Goal: Information Seeking & Learning: Learn about a topic

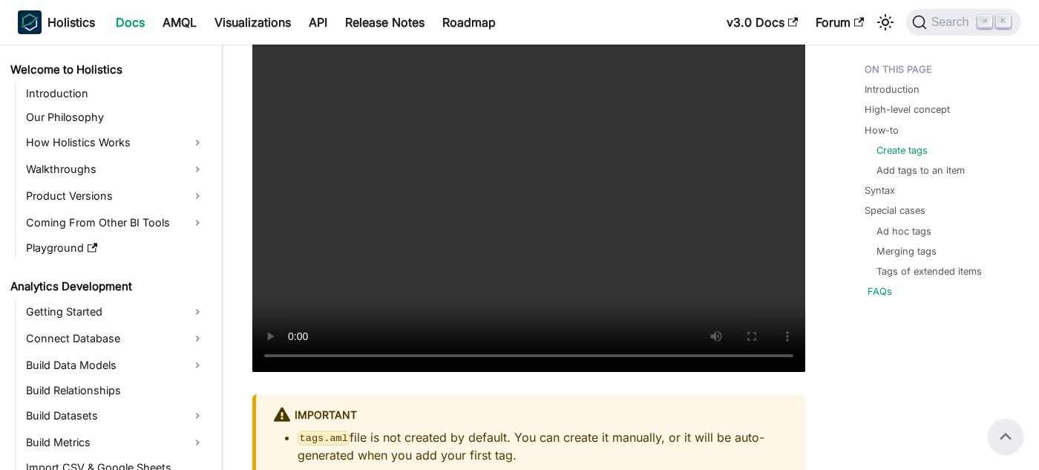
scroll to position [298, 0]
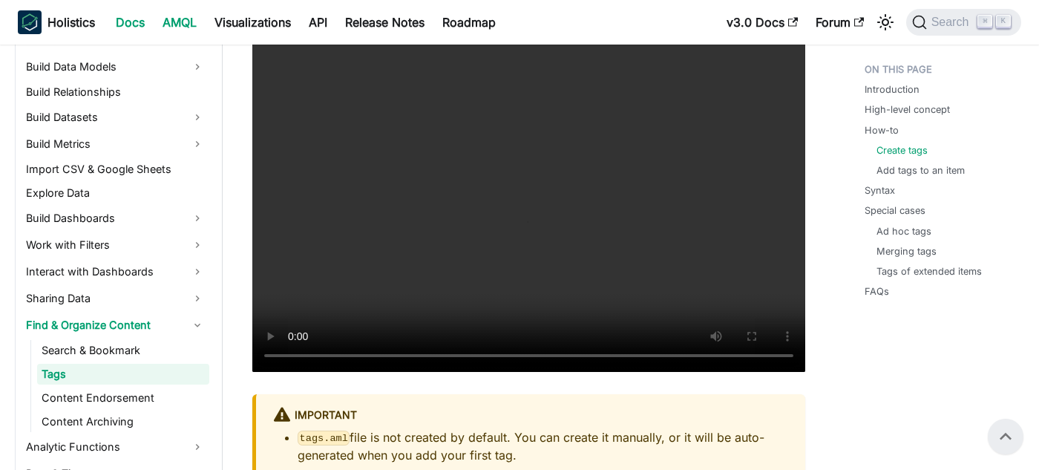
click at [172, 13] on link "AMQL" at bounding box center [180, 22] width 52 height 24
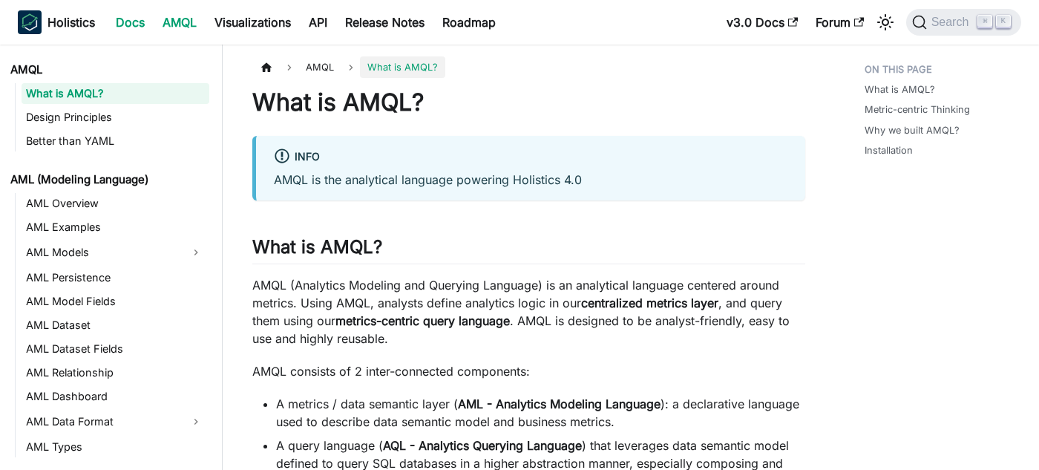
click at [133, 19] on link "Docs" at bounding box center [130, 22] width 47 height 24
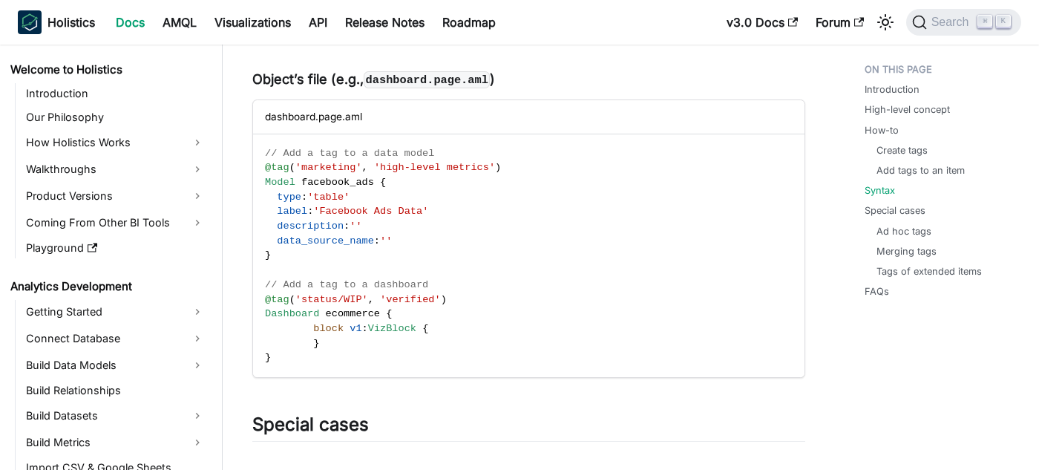
scroll to position [212, 0]
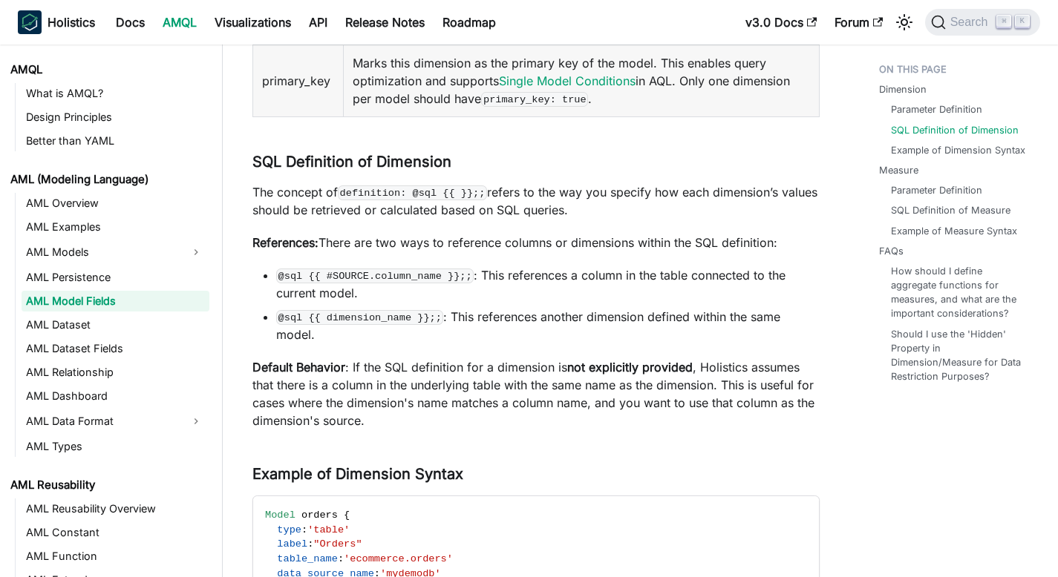
scroll to position [659, 0]
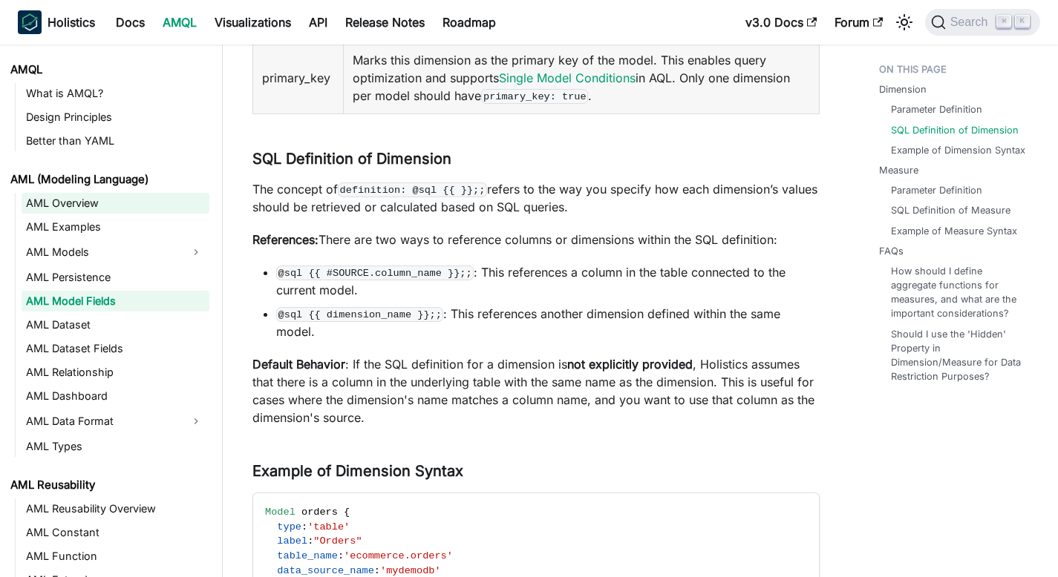
click at [108, 203] on link "AML Overview" at bounding box center [116, 203] width 188 height 21
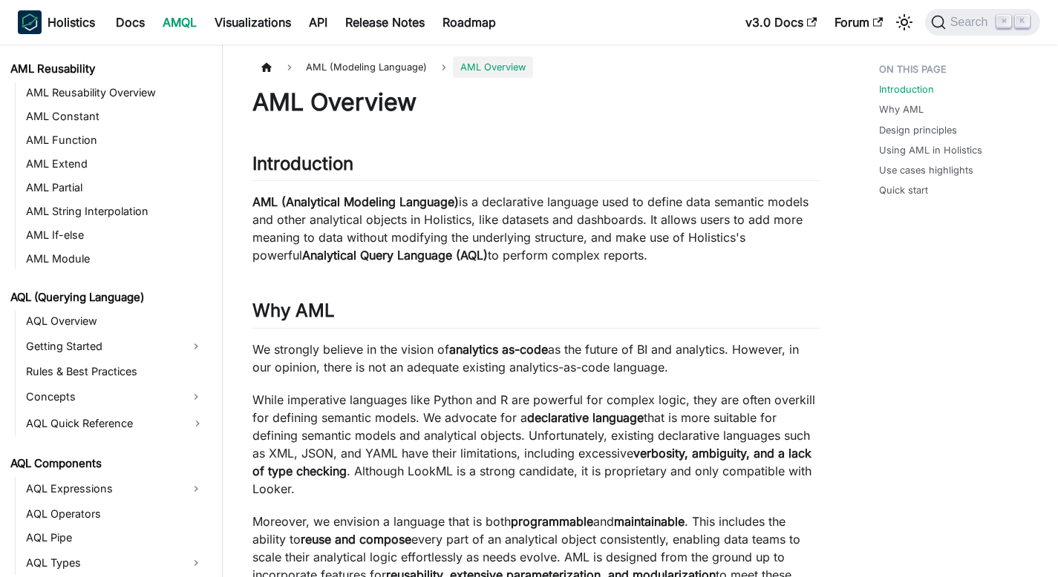
scroll to position [949, 0]
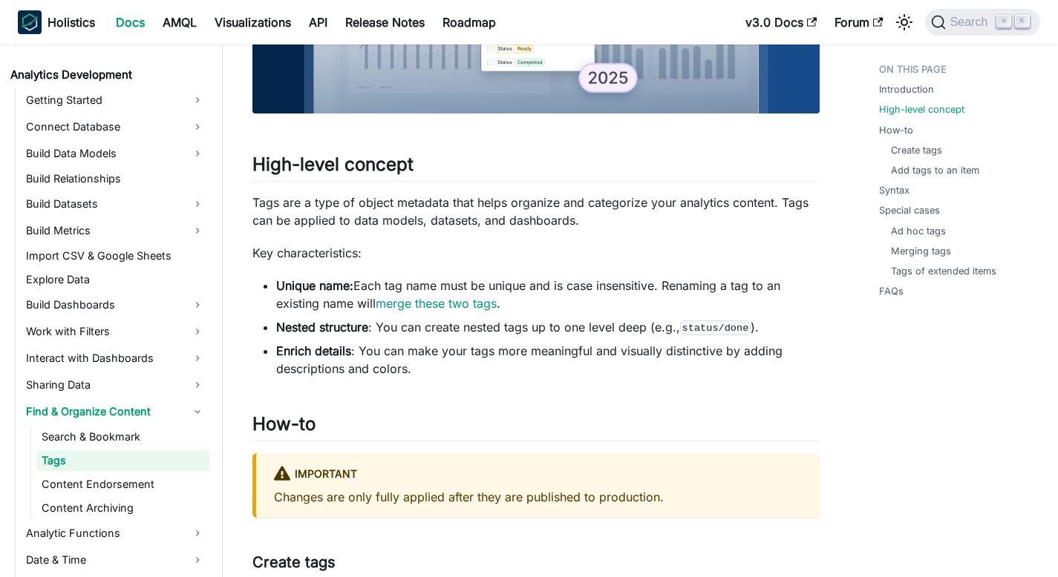
scroll to position [450, 0]
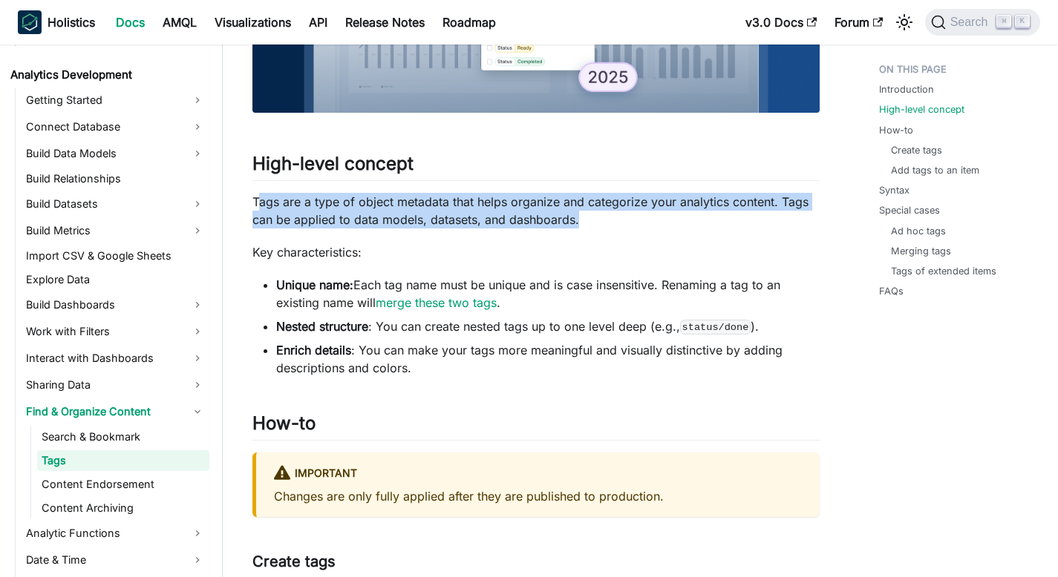
drag, startPoint x: 256, startPoint y: 198, endPoint x: 584, endPoint y: 220, distance: 328.8
click at [586, 220] on p "Tags are a type of object metadata that helps organize and categorize your anal…" at bounding box center [535, 211] width 567 height 36
drag, startPoint x: 252, startPoint y: 197, endPoint x: 575, endPoint y: 226, distance: 324.1
click at [575, 226] on p "Tags are a type of object metadata that helps organize and categorize your anal…" at bounding box center [535, 211] width 567 height 36
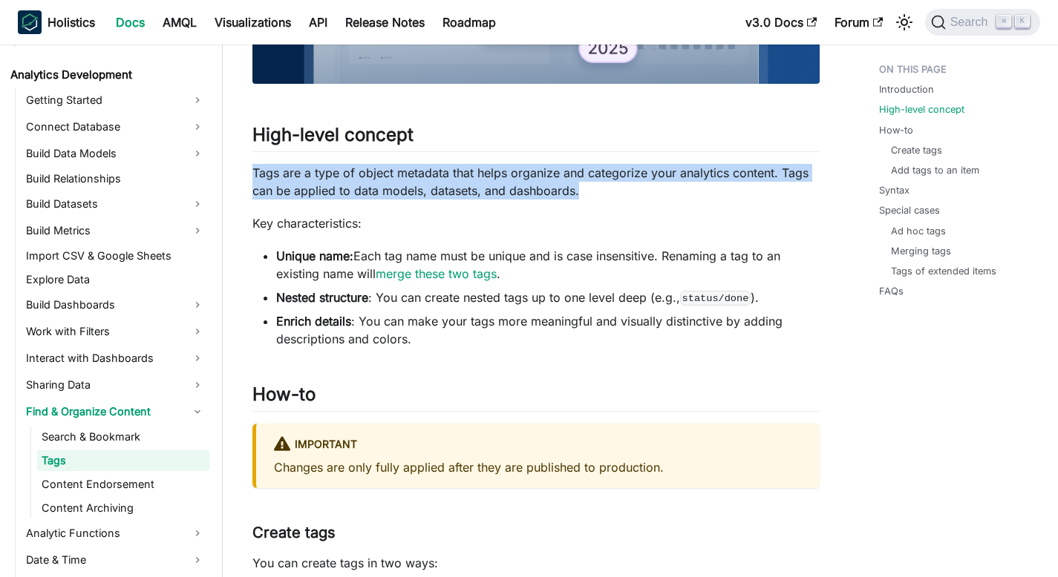
scroll to position [479, 0]
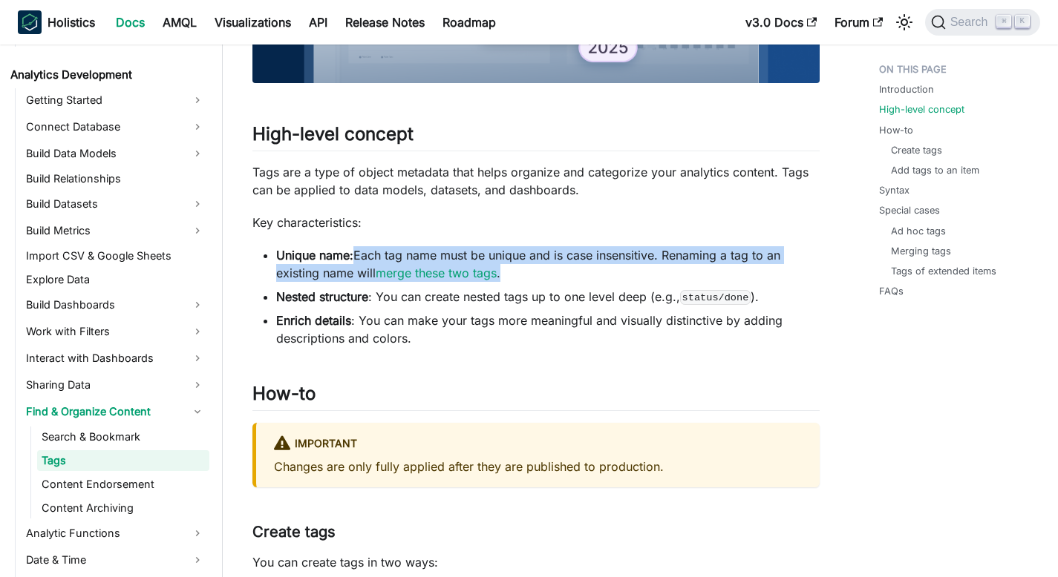
drag, startPoint x: 353, startPoint y: 255, endPoint x: 523, endPoint y: 278, distance: 172.2
click at [523, 278] on li "Unique name: Each tag name must be unique and is case insensitive. Renaming a t…" at bounding box center [547, 264] width 543 height 36
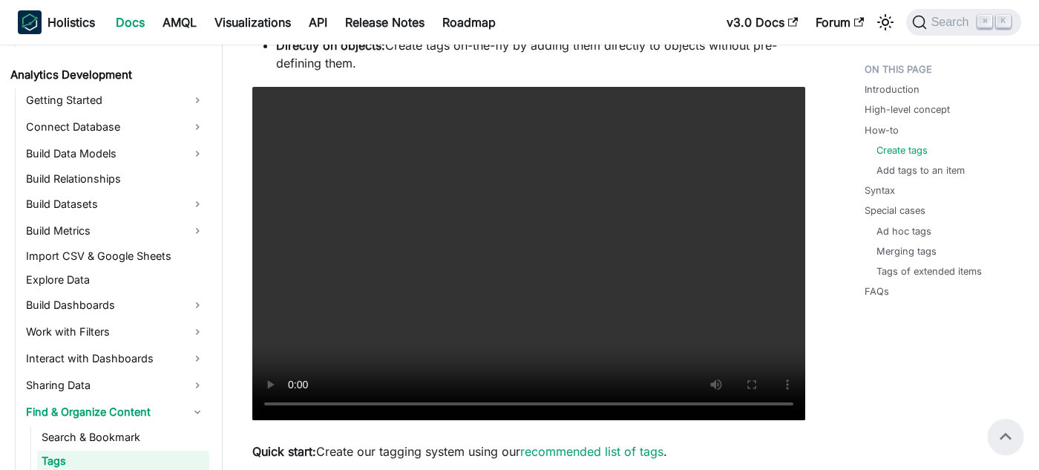
scroll to position [1145, 0]
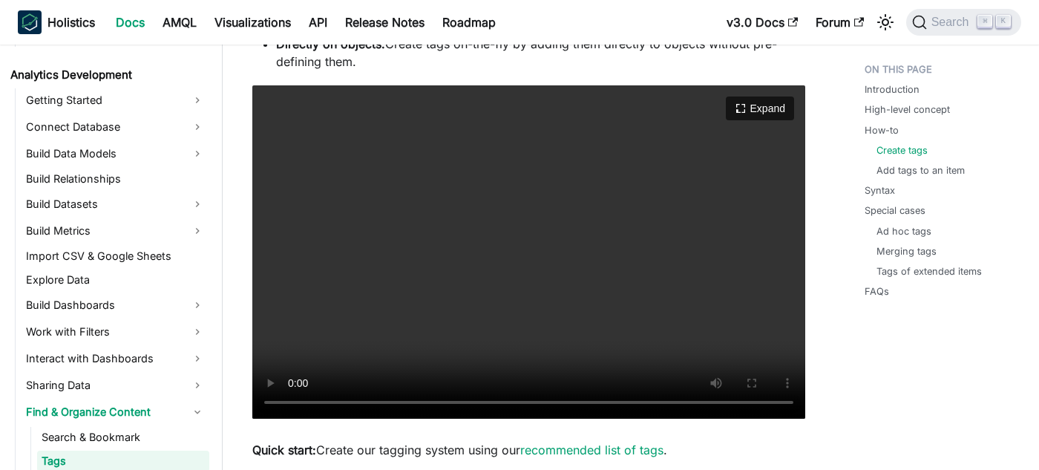
click at [423, 175] on video "Your browser does not support embedding video, but you can download it ." at bounding box center [528, 251] width 553 height 333
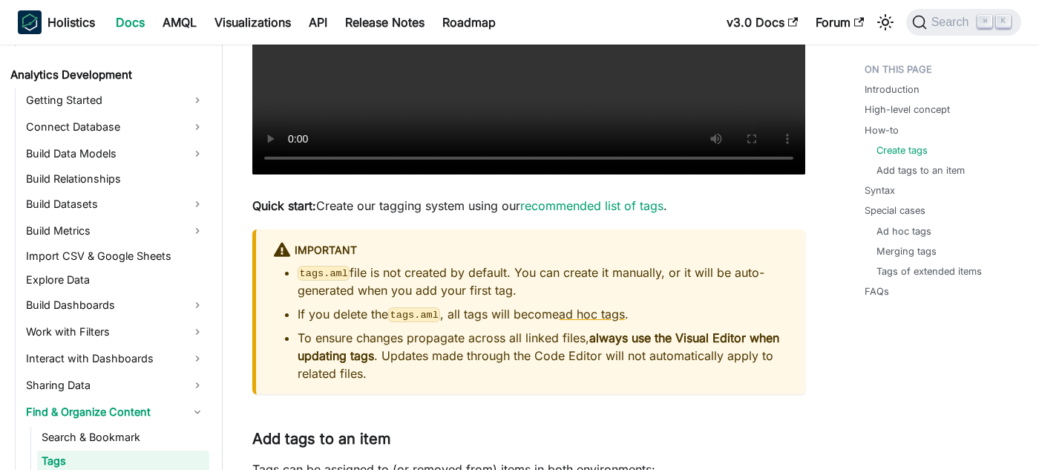
scroll to position [1396, 0]
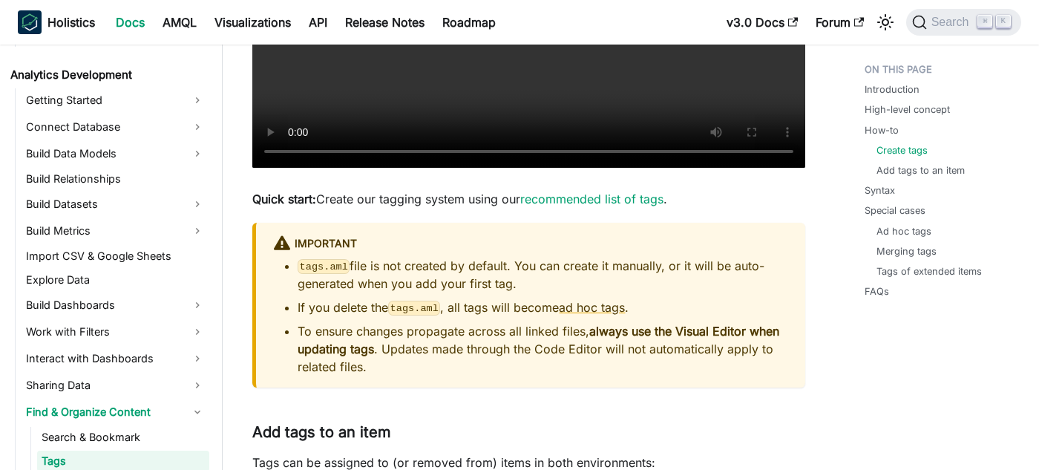
click at [611, 206] on p "Quick start: Create our tagging system using our recommended list of tags ." at bounding box center [528, 199] width 553 height 18
click at [611, 195] on link "recommended list of tags" at bounding box center [591, 198] width 143 height 15
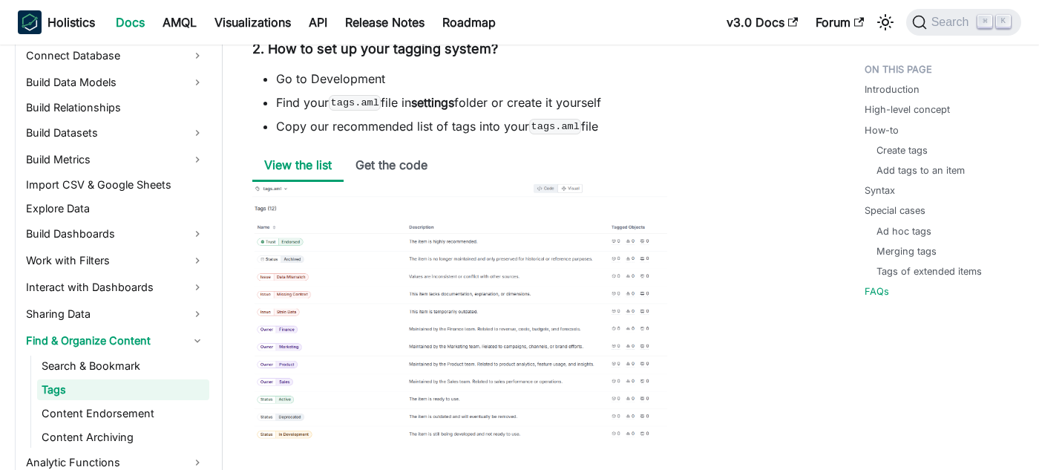
scroll to position [298, 0]
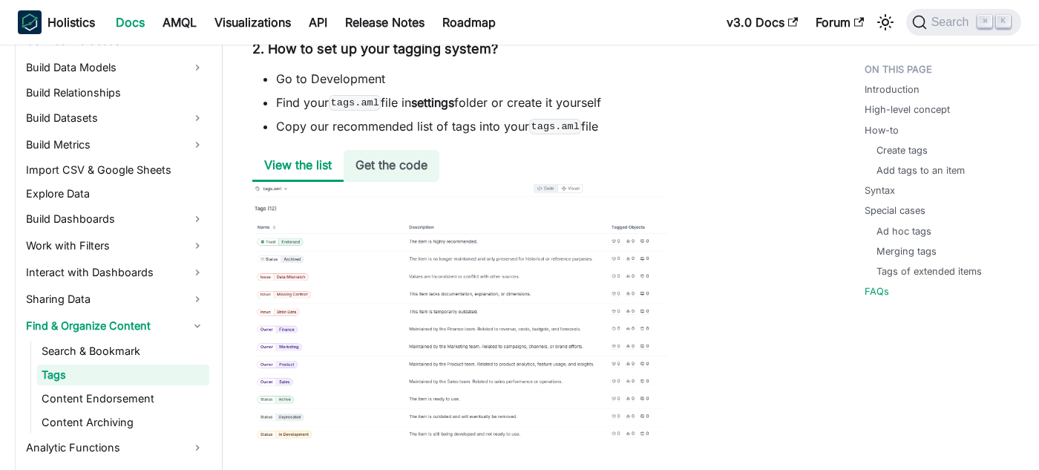
click at [375, 171] on li "Get the code" at bounding box center [392, 166] width 96 height 32
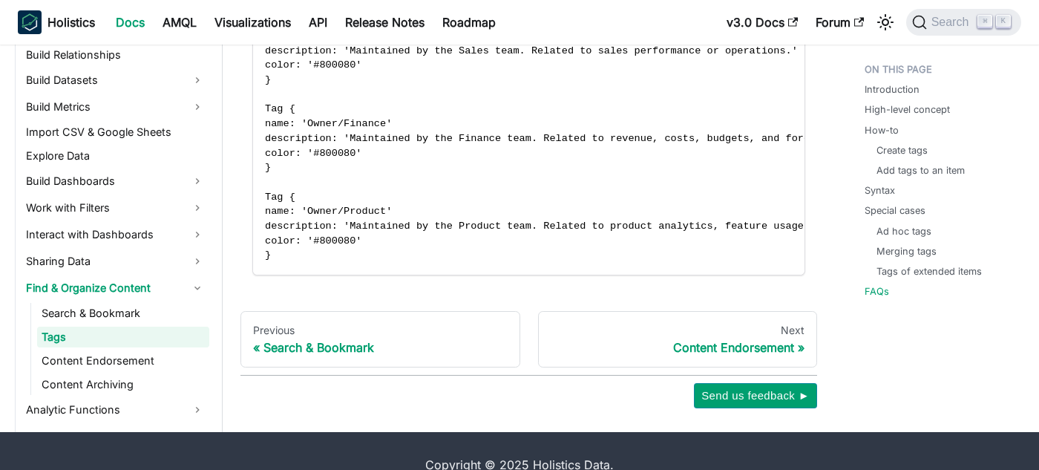
scroll to position [6948, 0]
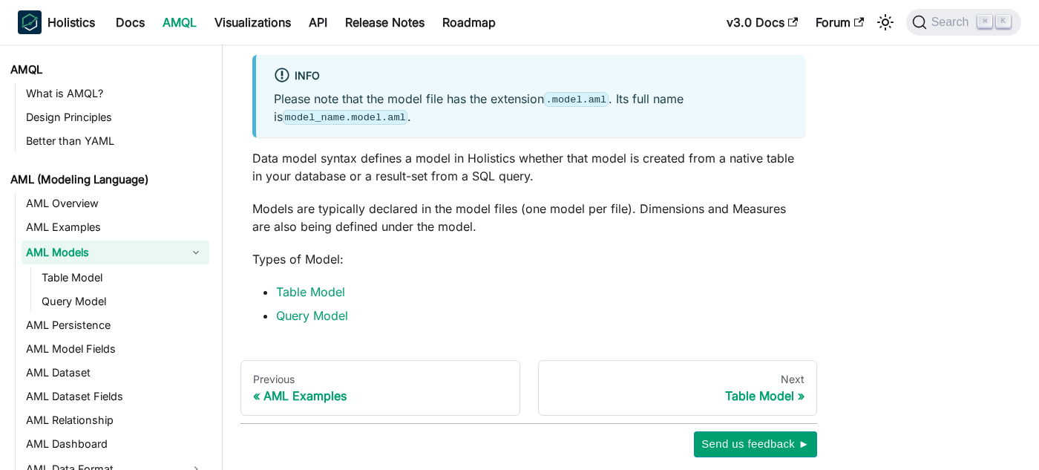
scroll to position [84, 0]
